Goal: Task Accomplishment & Management: Manage account settings

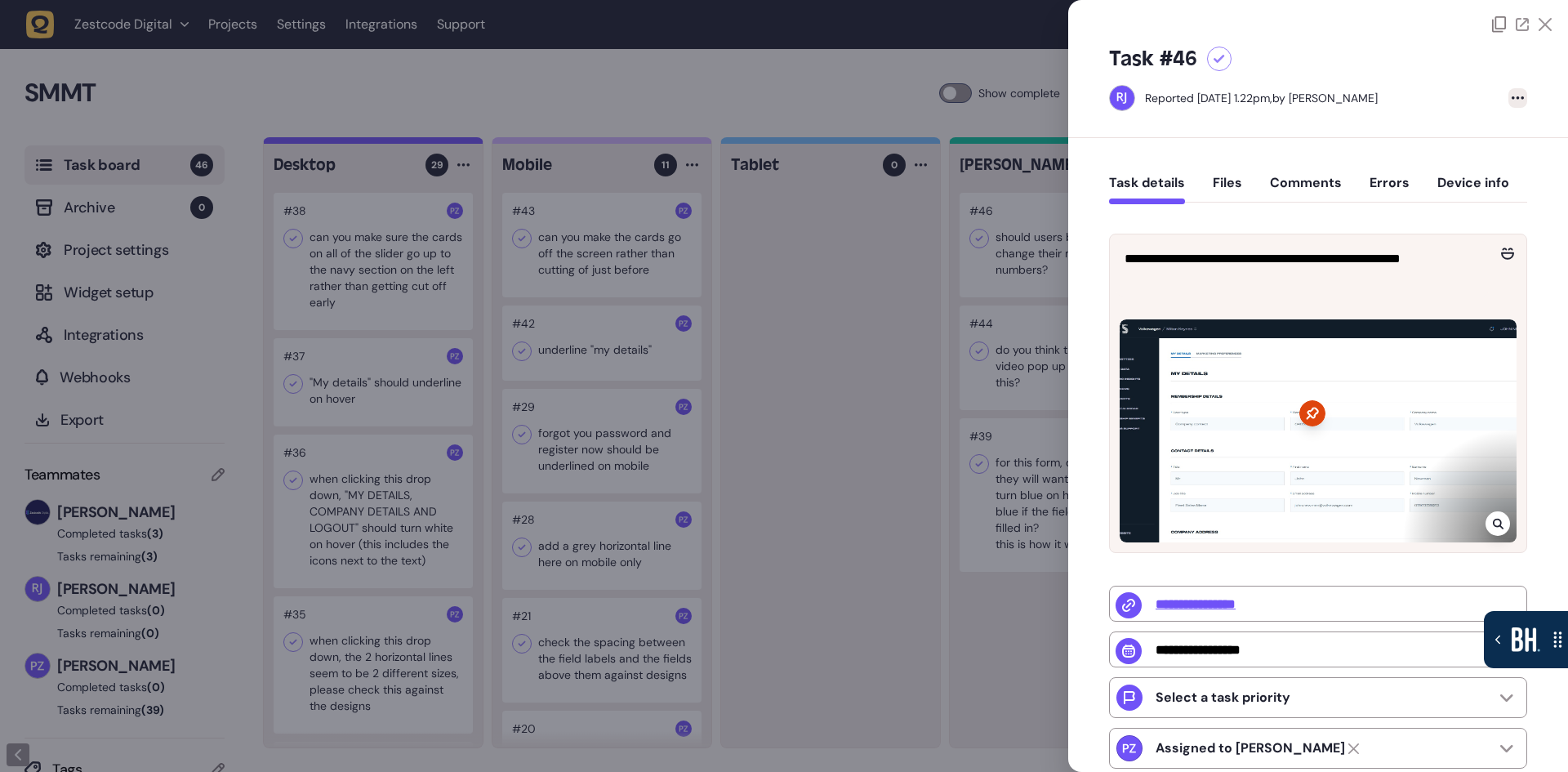
click at [1509, 104] on div at bounding box center [1518, 98] width 19 height 20
click at [1484, 135] on div "Delete task" at bounding box center [1485, 131] width 62 height 17
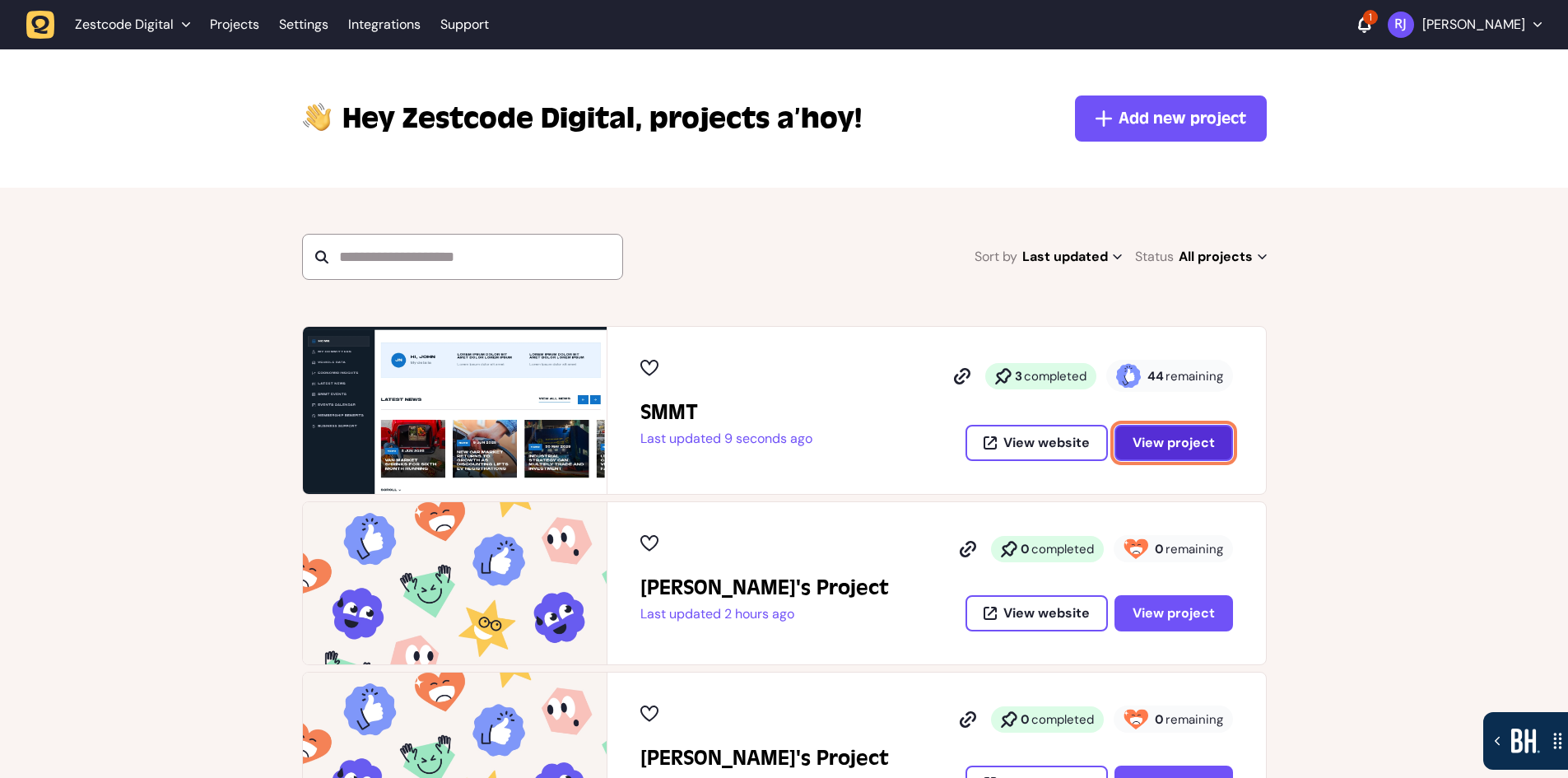
click at [1175, 448] on span "View project" at bounding box center [1173, 442] width 82 height 13
